Goal: Navigation & Orientation: Find specific page/section

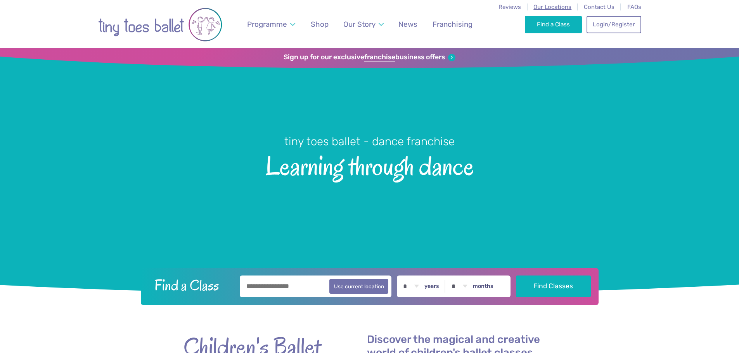
click at [549, 7] on span "Our Locations" at bounding box center [552, 6] width 38 height 7
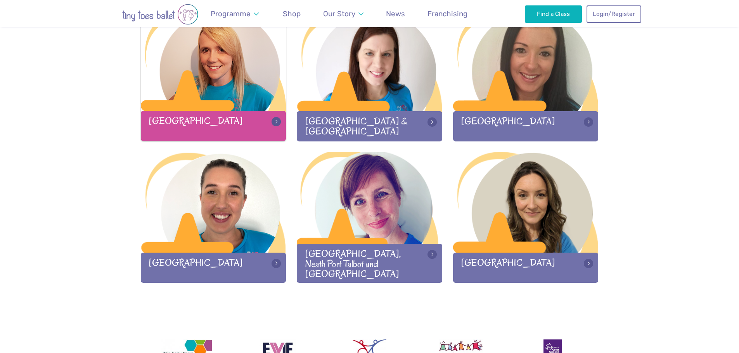
scroll to position [931, 0]
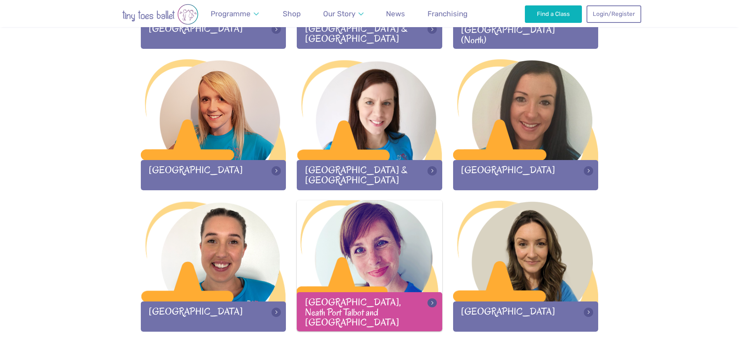
click at [331, 321] on div "[GEOGRAPHIC_DATA], Neath Port Talbot and [GEOGRAPHIC_DATA]" at bounding box center [369, 311] width 145 height 39
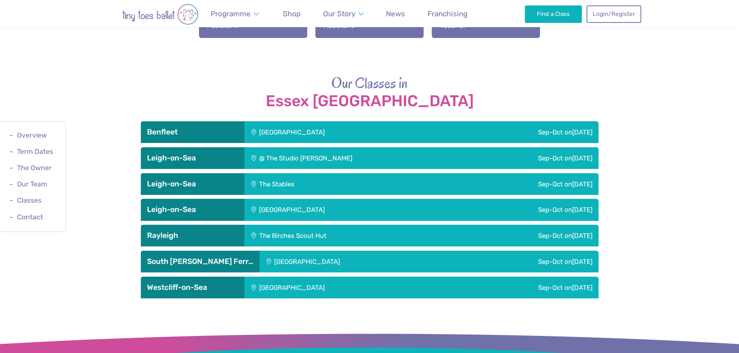
scroll to position [1280, 0]
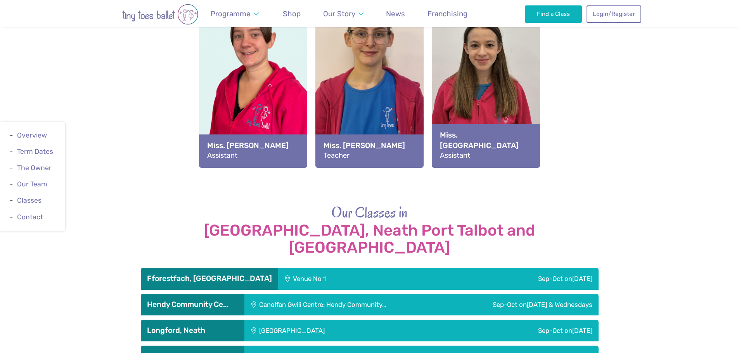
scroll to position [1280, 0]
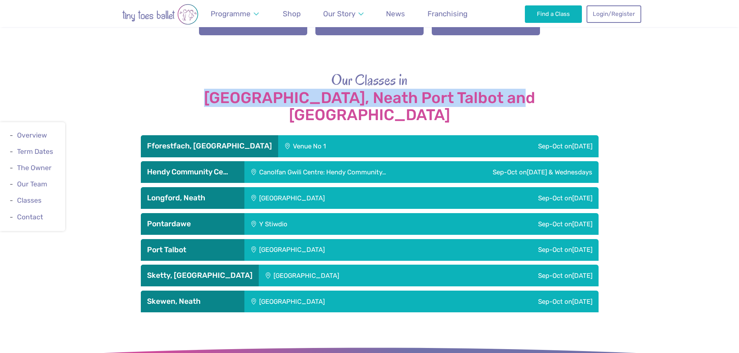
drag, startPoint x: 515, startPoint y: 89, endPoint x: 227, endPoint y: 92, distance: 288.5
click at [227, 92] on strong "[GEOGRAPHIC_DATA], Neath Port Talbot and [GEOGRAPHIC_DATA]" at bounding box center [370, 107] width 458 height 34
copy strong "[GEOGRAPHIC_DATA], Neath Port Talbot and [GEOGRAPHIC_DATA]"
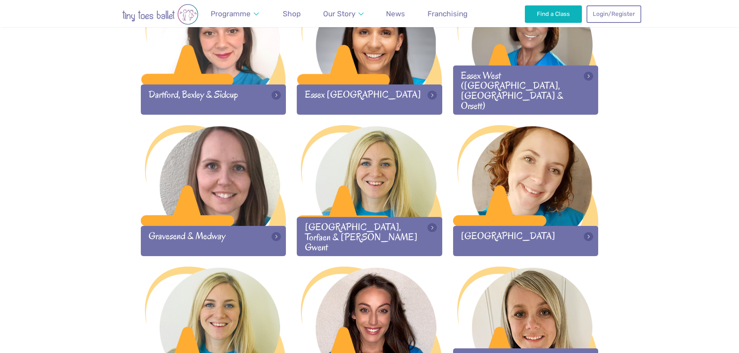
scroll to position [543, 0]
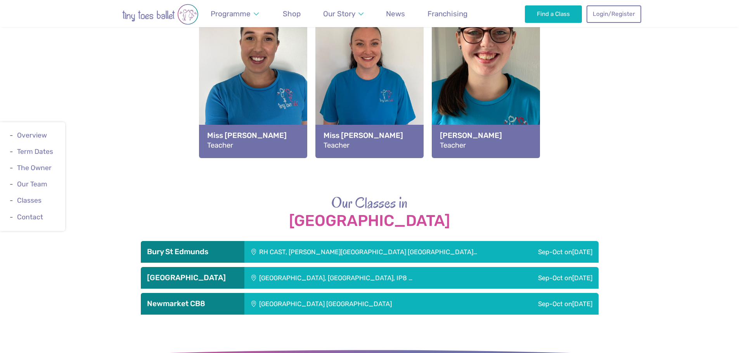
scroll to position [969, 0]
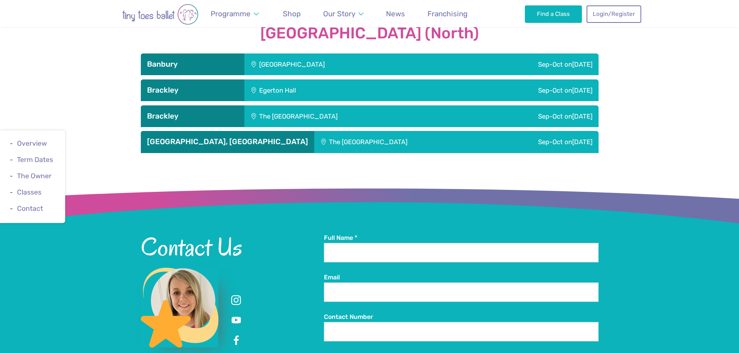
scroll to position [892, 0]
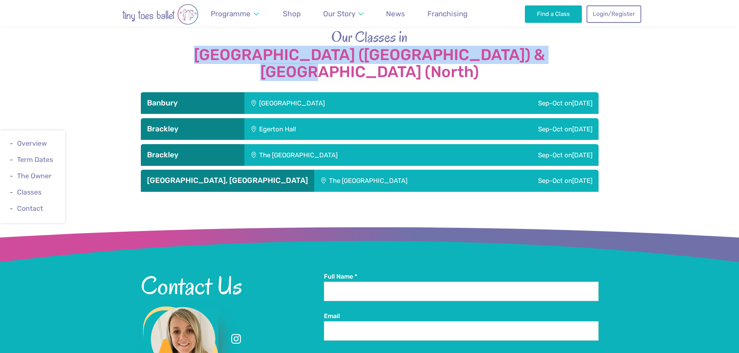
drag, startPoint x: 550, startPoint y: 45, endPoint x: 193, endPoint y: 46, distance: 356.4
click at [193, 47] on strong "Northamptonshire (South) & Oxfordshire (North)" at bounding box center [370, 64] width 458 height 34
copy strong "Northamptonshire (South) & Oxfordshire (North)"
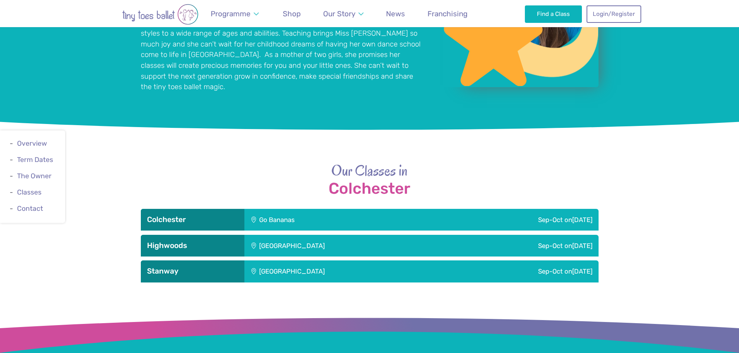
scroll to position [776, 0]
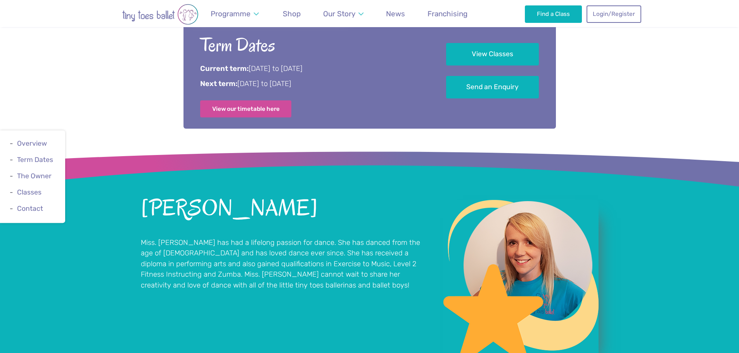
scroll to position [776, 0]
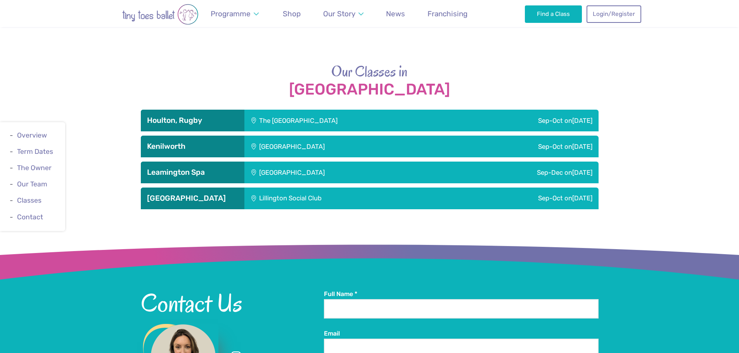
scroll to position [1125, 0]
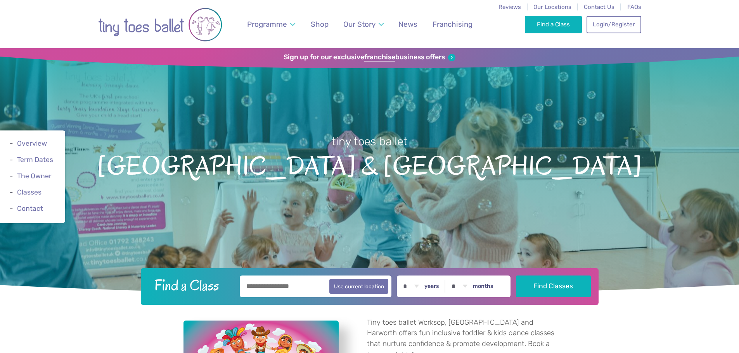
drag, startPoint x: 553, startPoint y: 170, endPoint x: 152, endPoint y: 162, distance: 401.1
click at [152, 162] on span "North Nottinghamshire & South Yorkshire" at bounding box center [370, 164] width 712 height 31
copy span "North Nottinghamshire & South Yorkshire"
